Goal: Check status

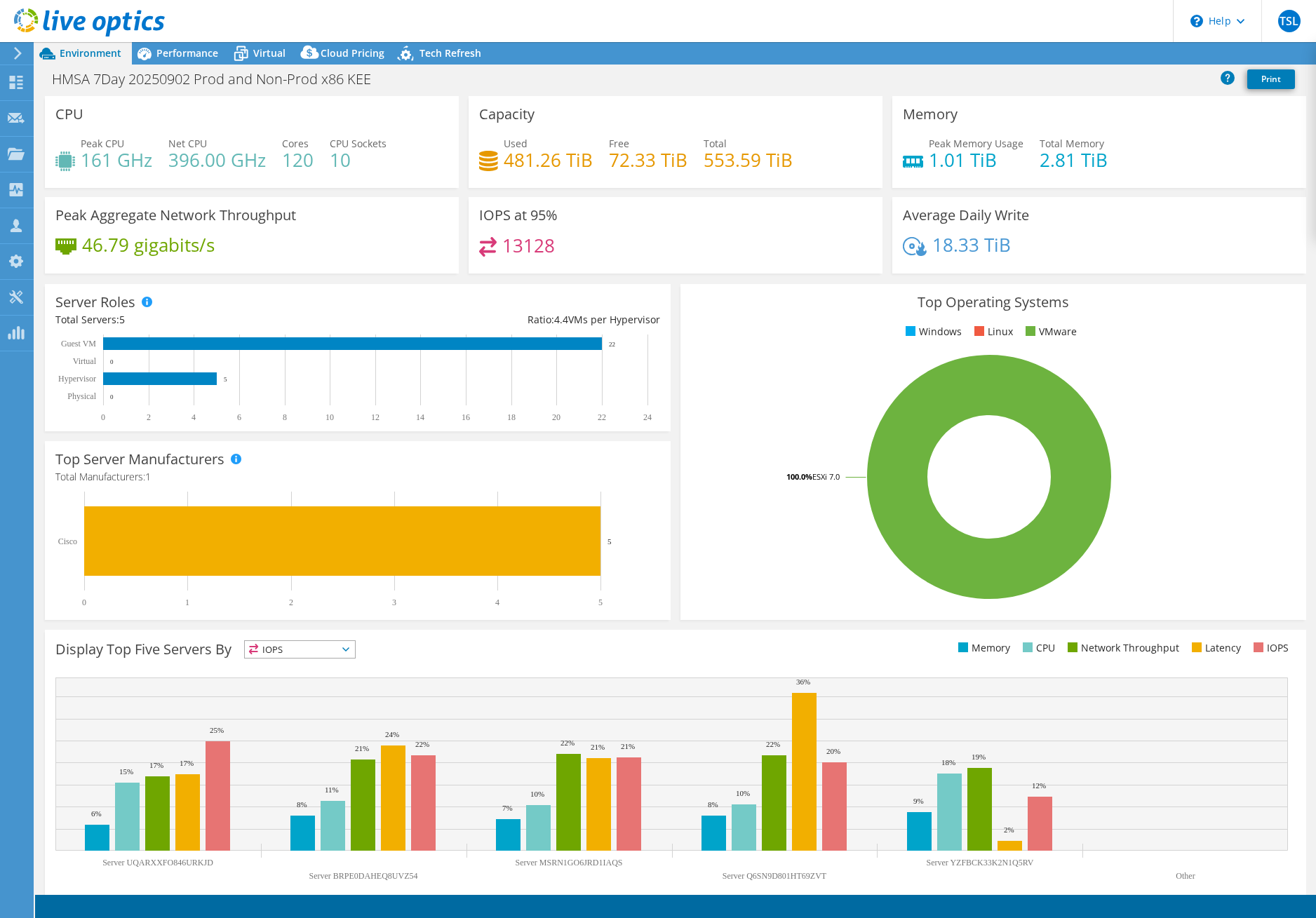
select select "USWest"
click at [190, 53] on span "Performance" at bounding box center [187, 53] width 62 height 13
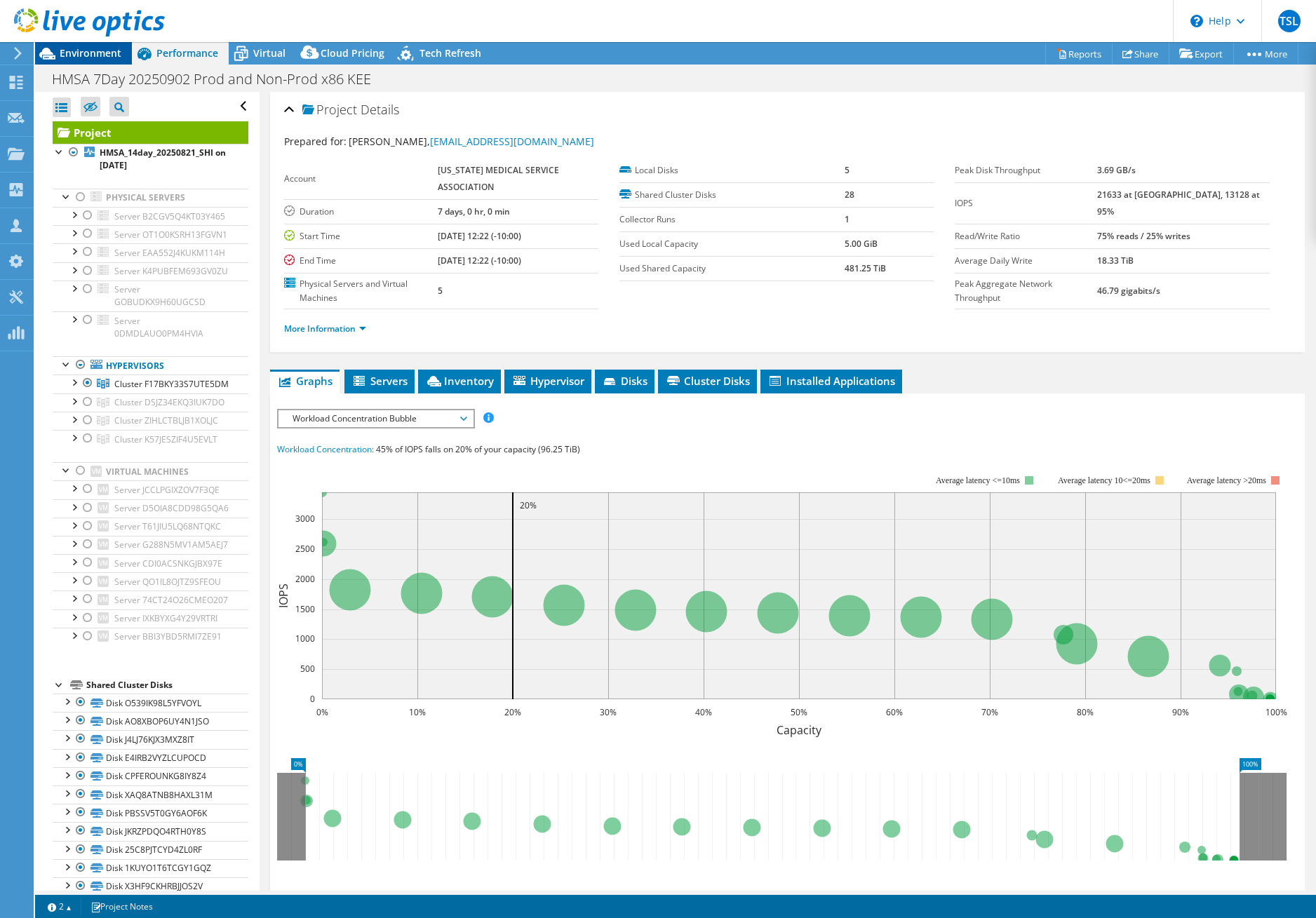
click at [88, 56] on span "Environment" at bounding box center [90, 53] width 62 height 13
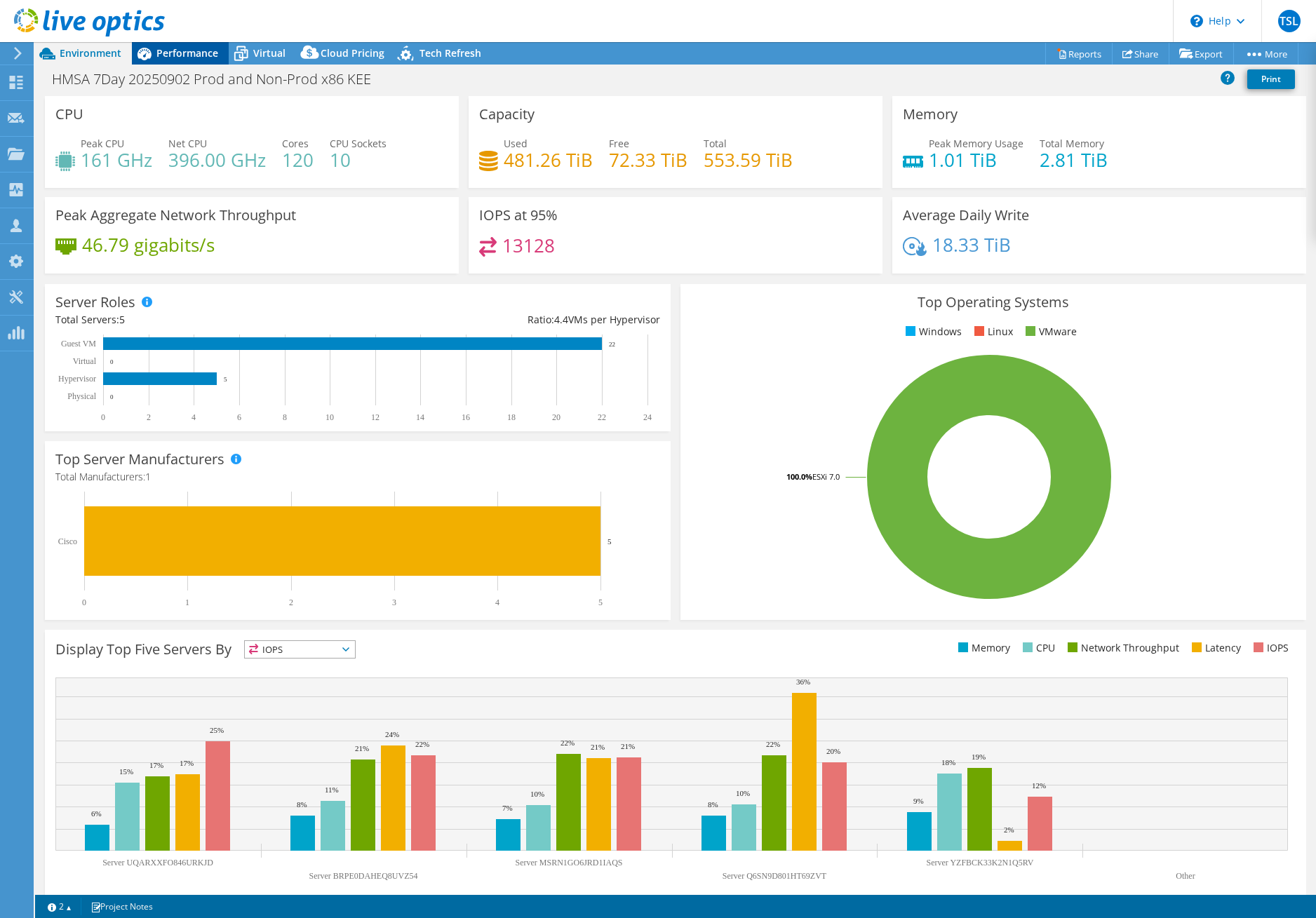
click at [167, 61] on div "Performance" at bounding box center [180, 53] width 97 height 23
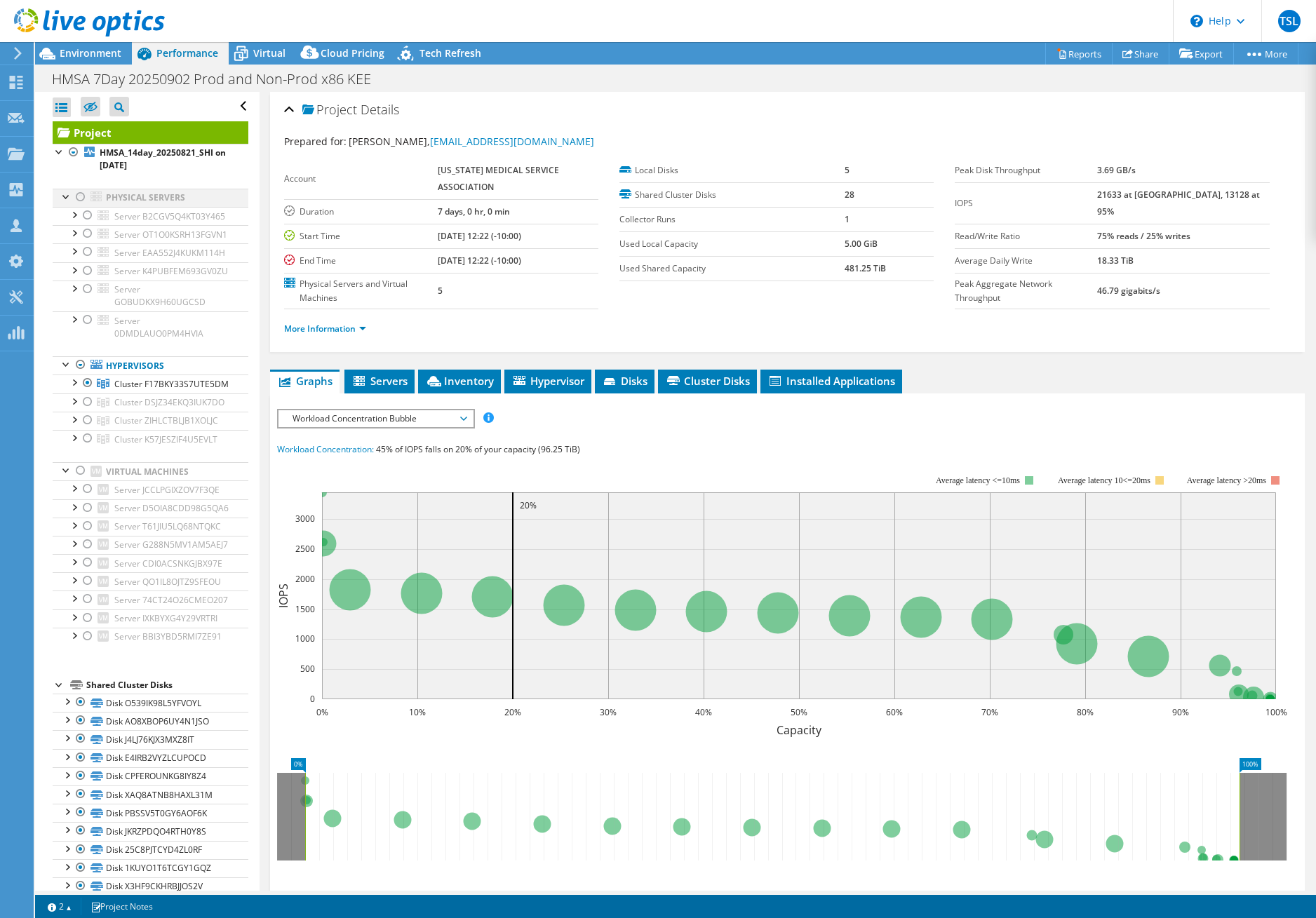
click at [78, 199] on div at bounding box center [81, 197] width 14 height 17
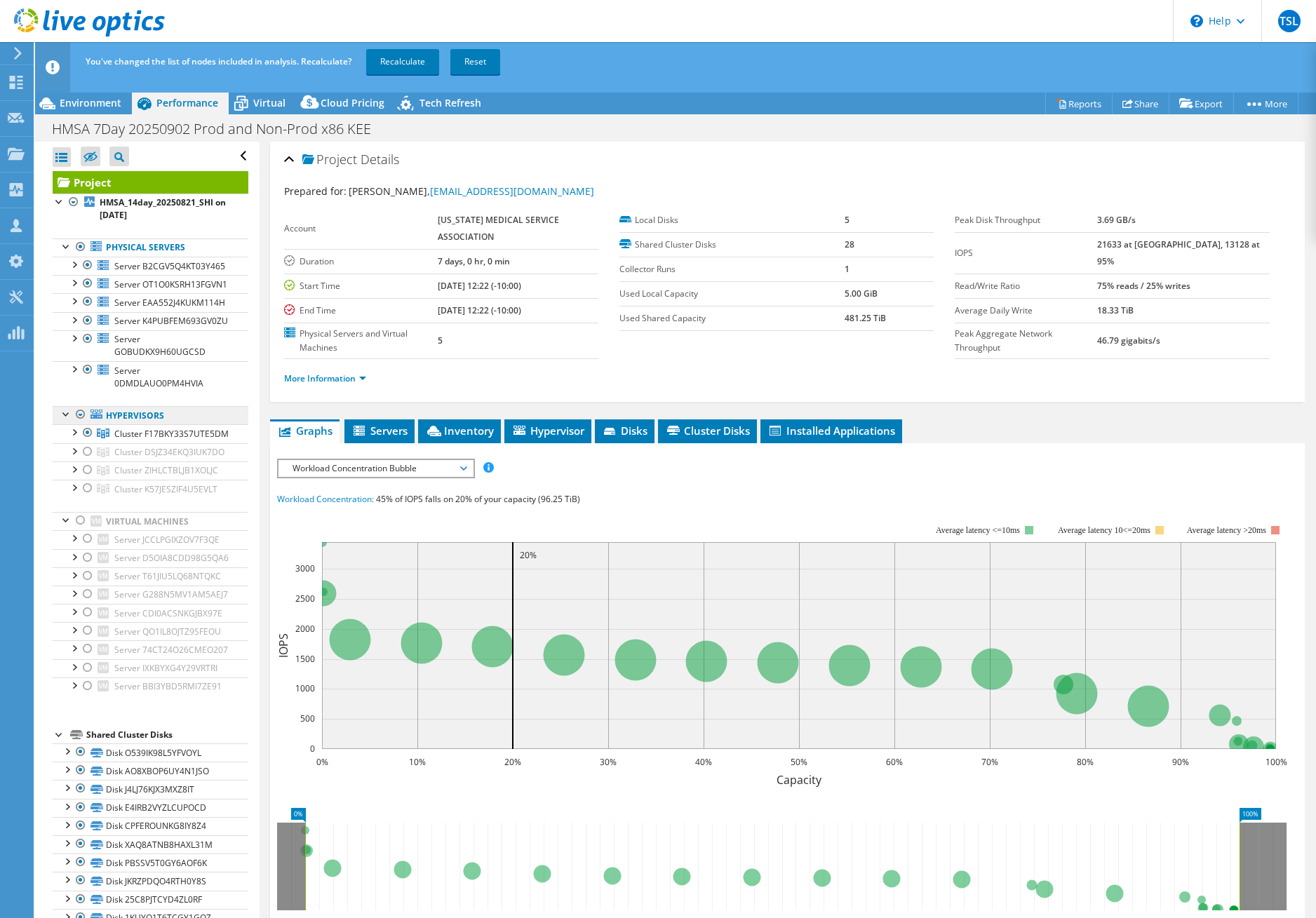
click at [80, 406] on div at bounding box center [81, 415] width 14 height 17
click at [390, 64] on link "Recalculate" at bounding box center [403, 62] width 73 height 26
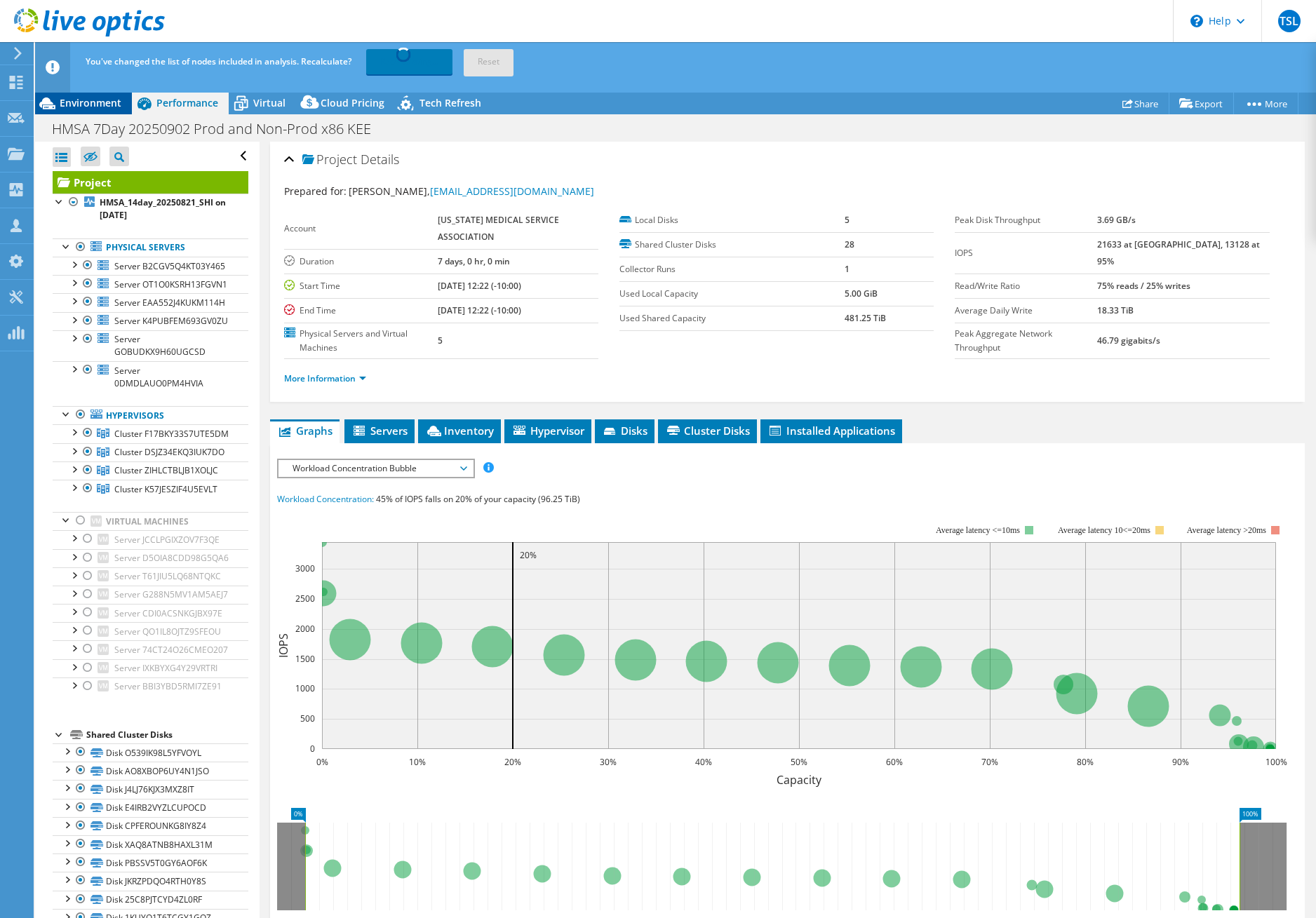
click at [104, 106] on span "Environment" at bounding box center [90, 102] width 62 height 13
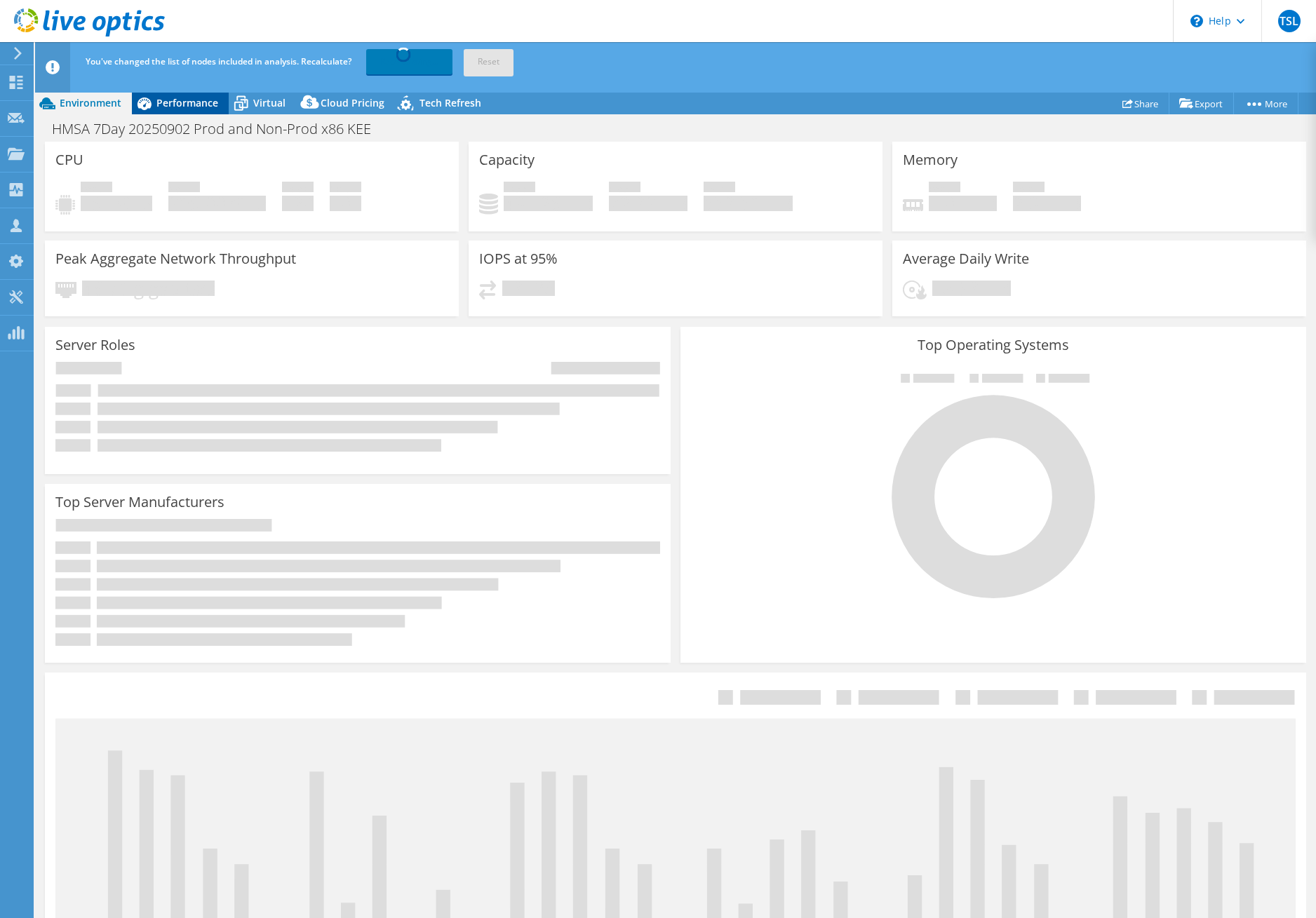
click at [155, 104] on icon at bounding box center [144, 103] width 25 height 25
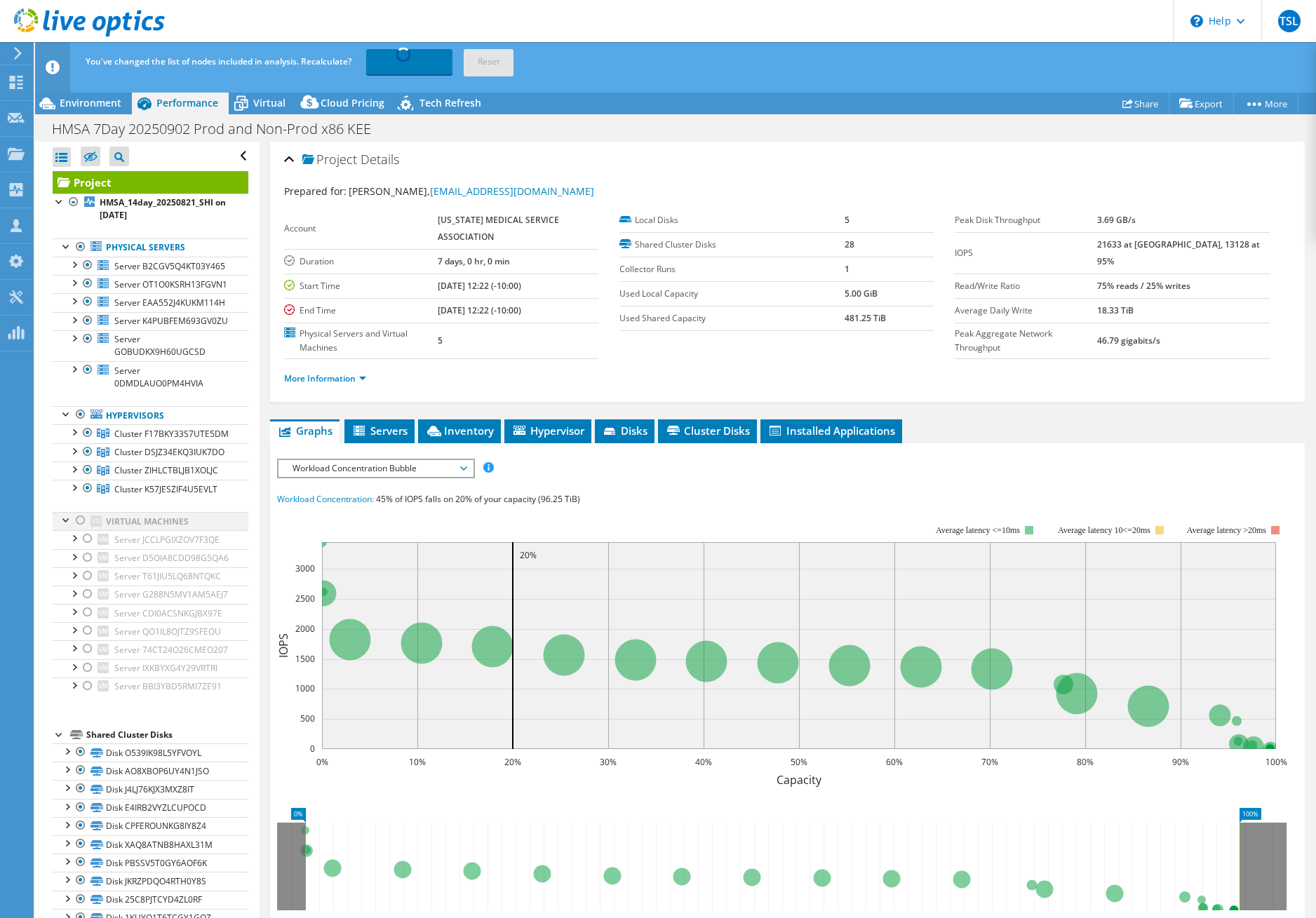
click at [78, 513] on div at bounding box center [81, 521] width 14 height 17
click at [82, 513] on div at bounding box center [81, 521] width 14 height 17
click at [452, 99] on span "Tech Refresh" at bounding box center [450, 102] width 62 height 13
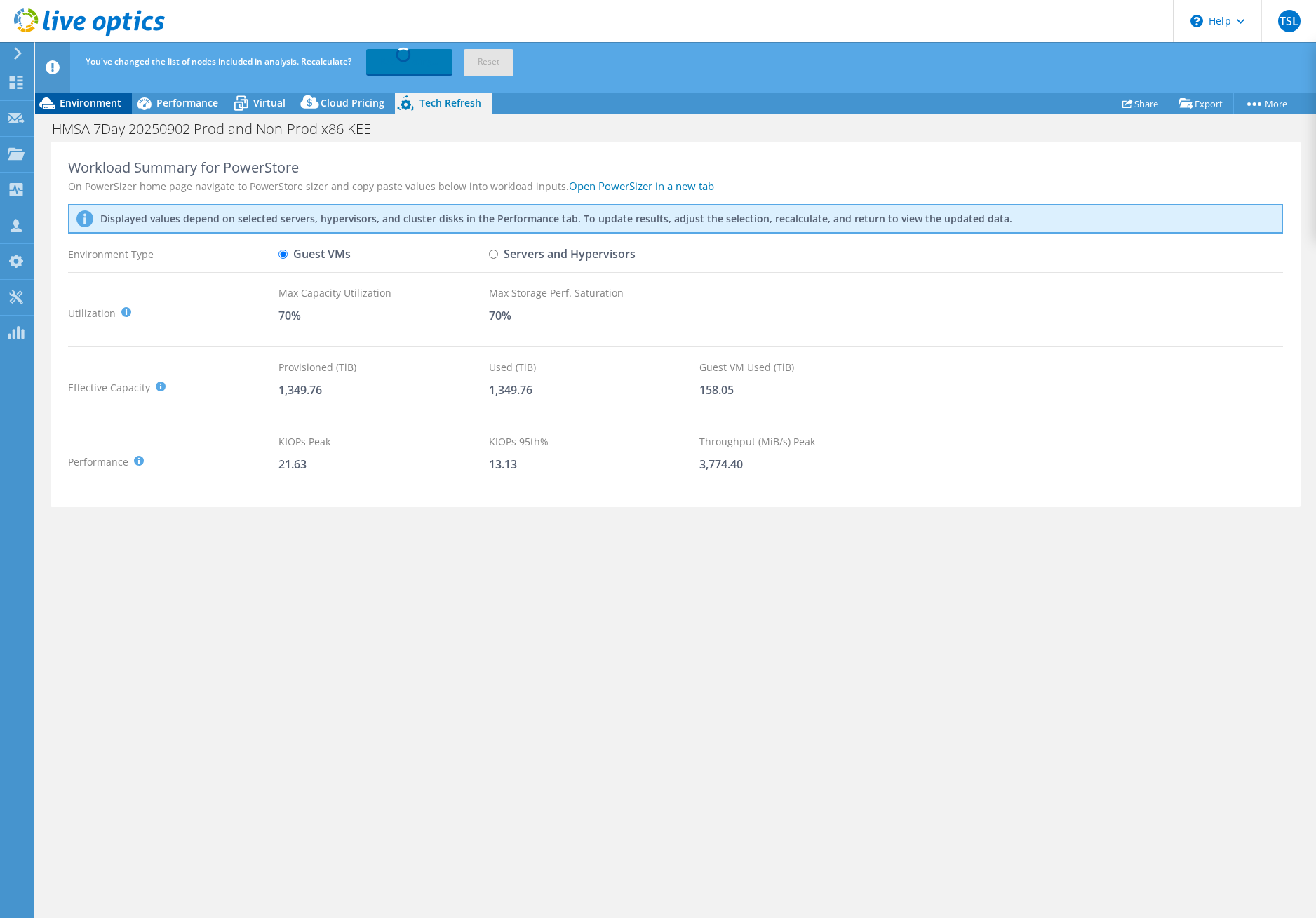
click at [96, 100] on span "Environment" at bounding box center [90, 102] width 62 height 13
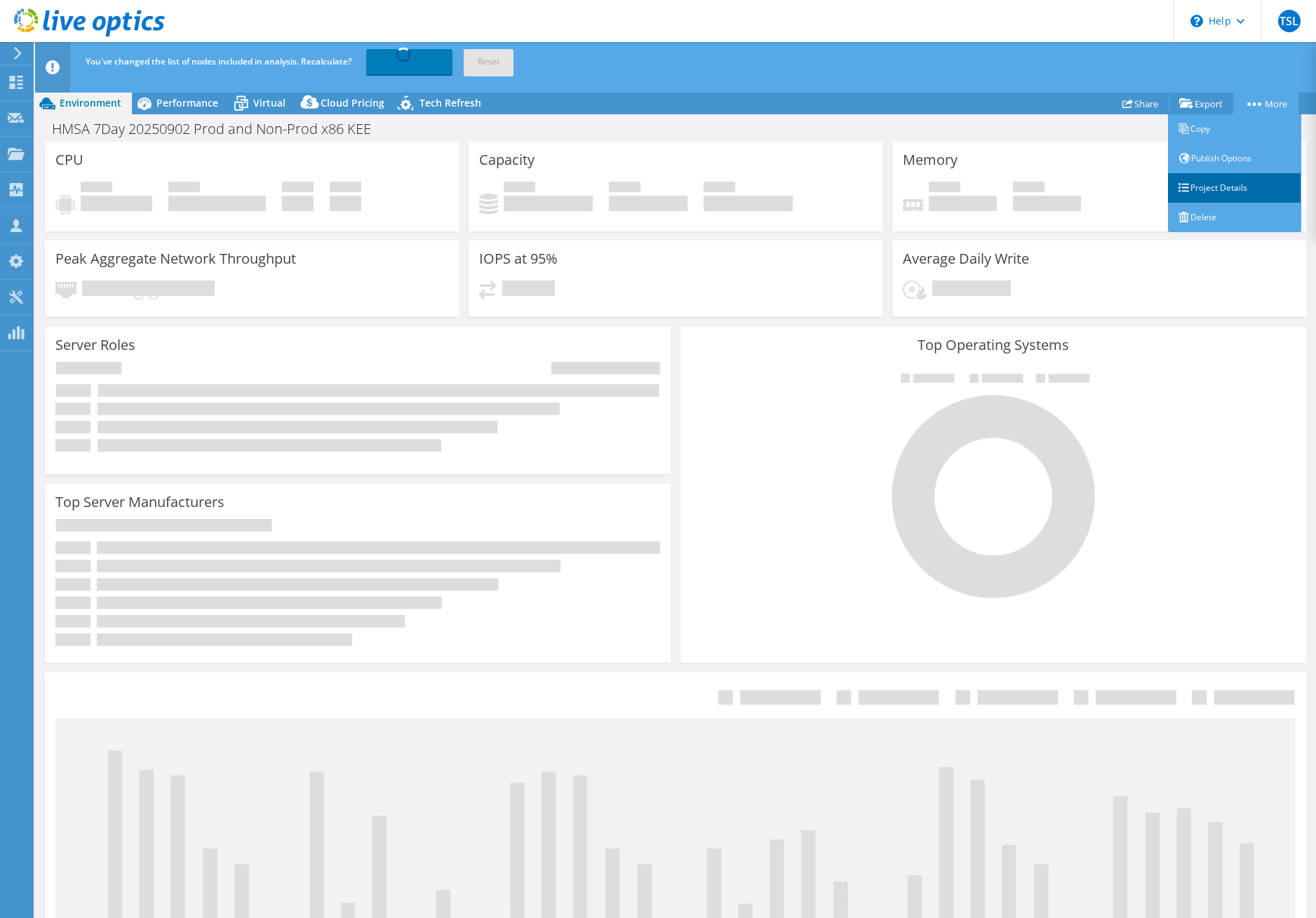
click at [1217, 181] on link "Project Details" at bounding box center [1235, 188] width 134 height 29
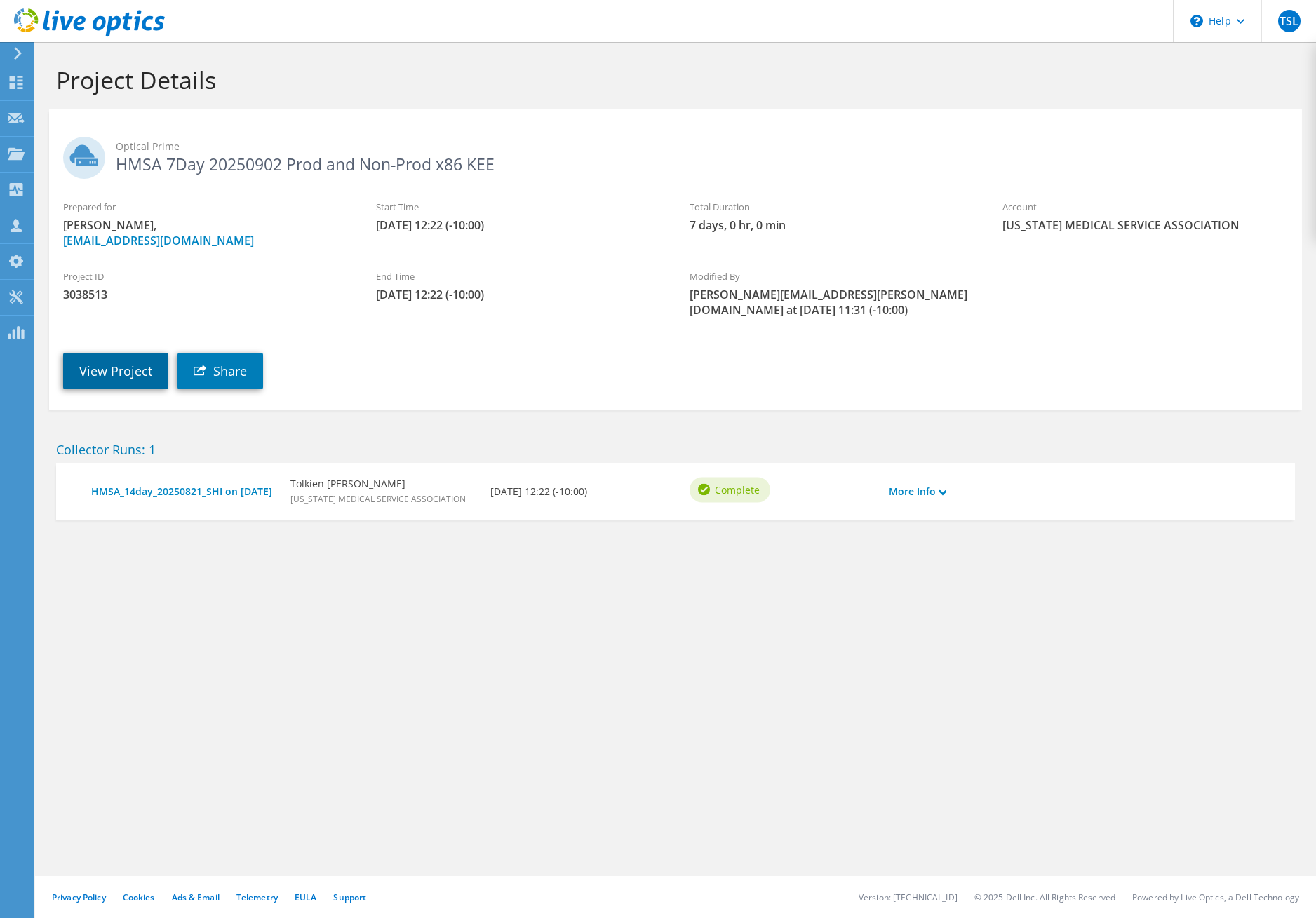
click at [123, 353] on link "View Project" at bounding box center [116, 371] width 105 height 37
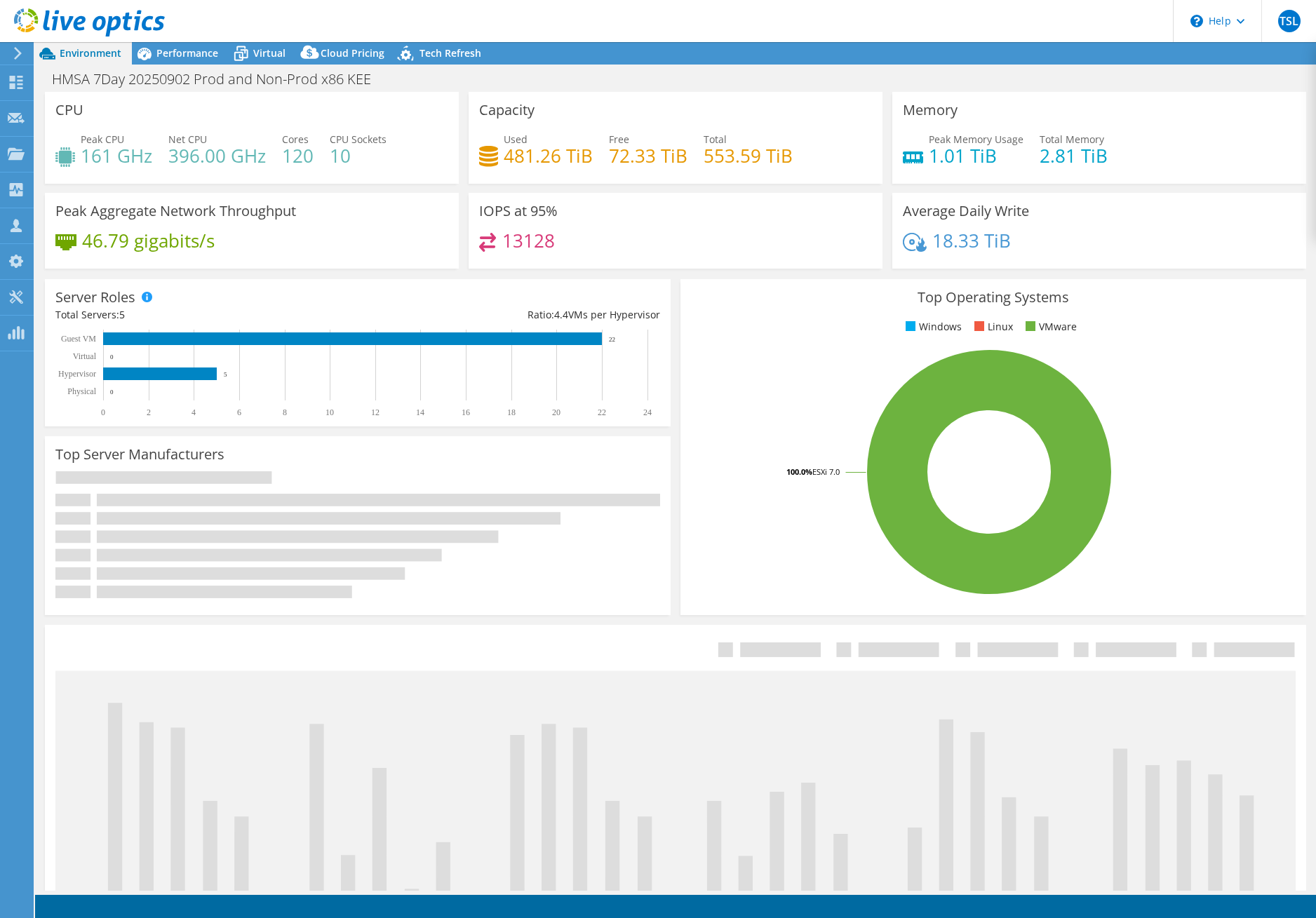
select select "USWest"
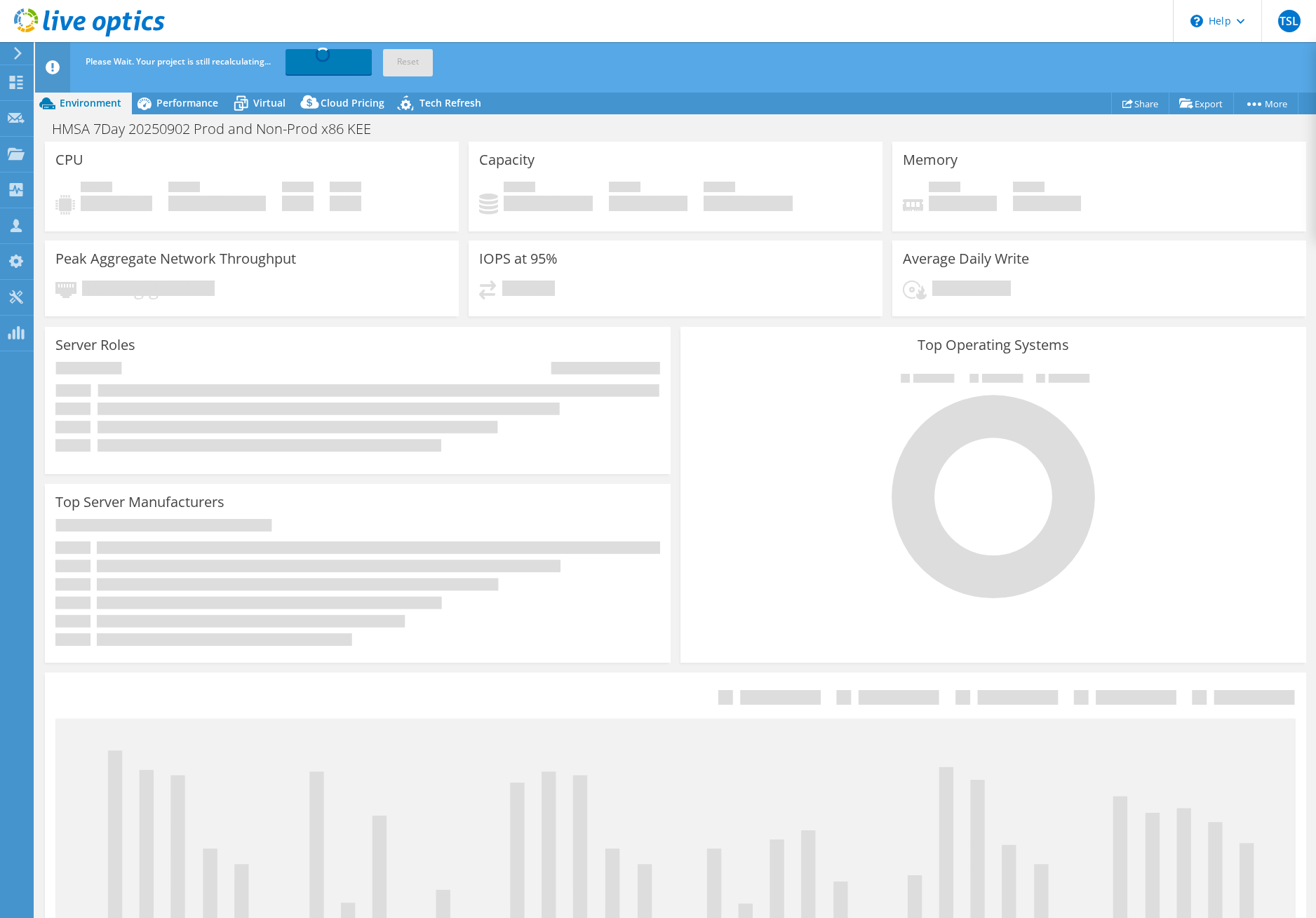
click at [190, 51] on div "Please Wait. Your project is still recalculating... Recalculating... Reset" at bounding box center [702, 61] width 1239 height 39
click at [183, 101] on span "Performance" at bounding box center [187, 102] width 62 height 13
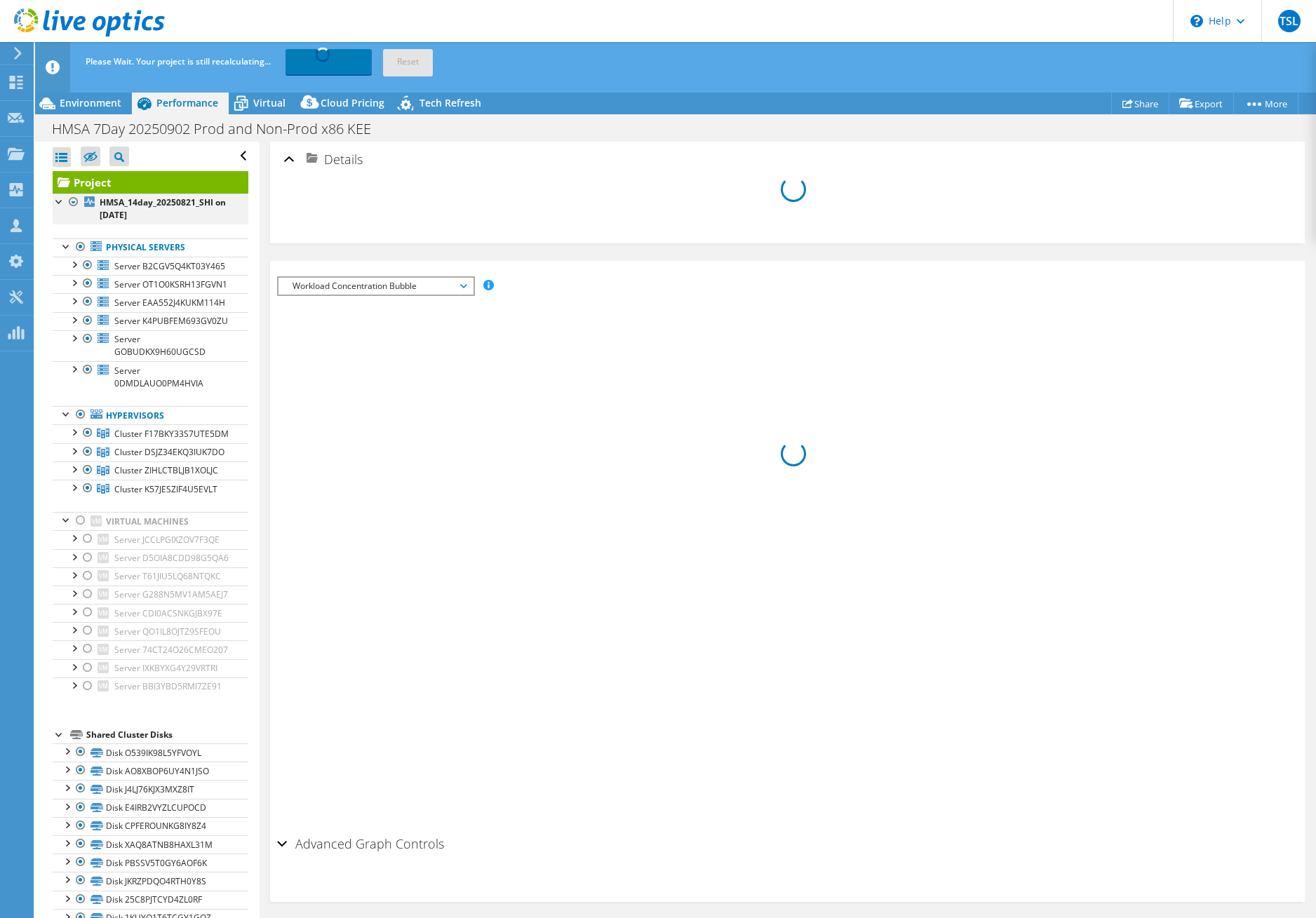
click at [72, 201] on div at bounding box center [73, 202] width 14 height 17
